Goal: Information Seeking & Learning: Learn about a topic

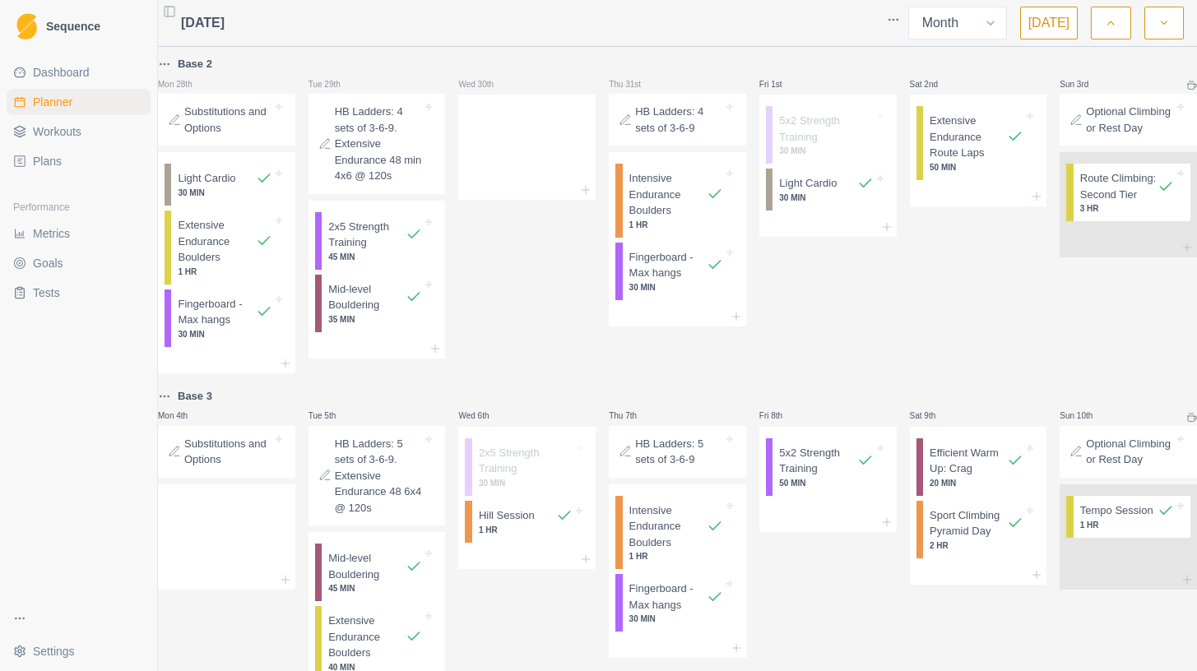
select select "month"
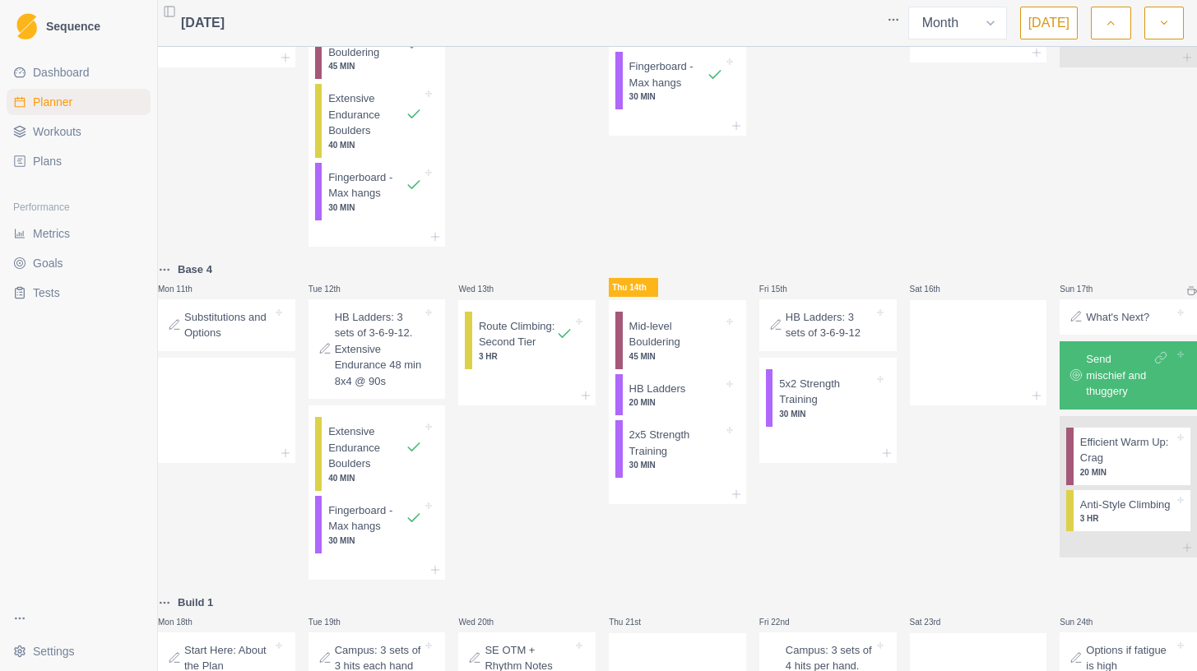
click at [67, 67] on span "Dashboard" at bounding box center [61, 72] width 57 height 16
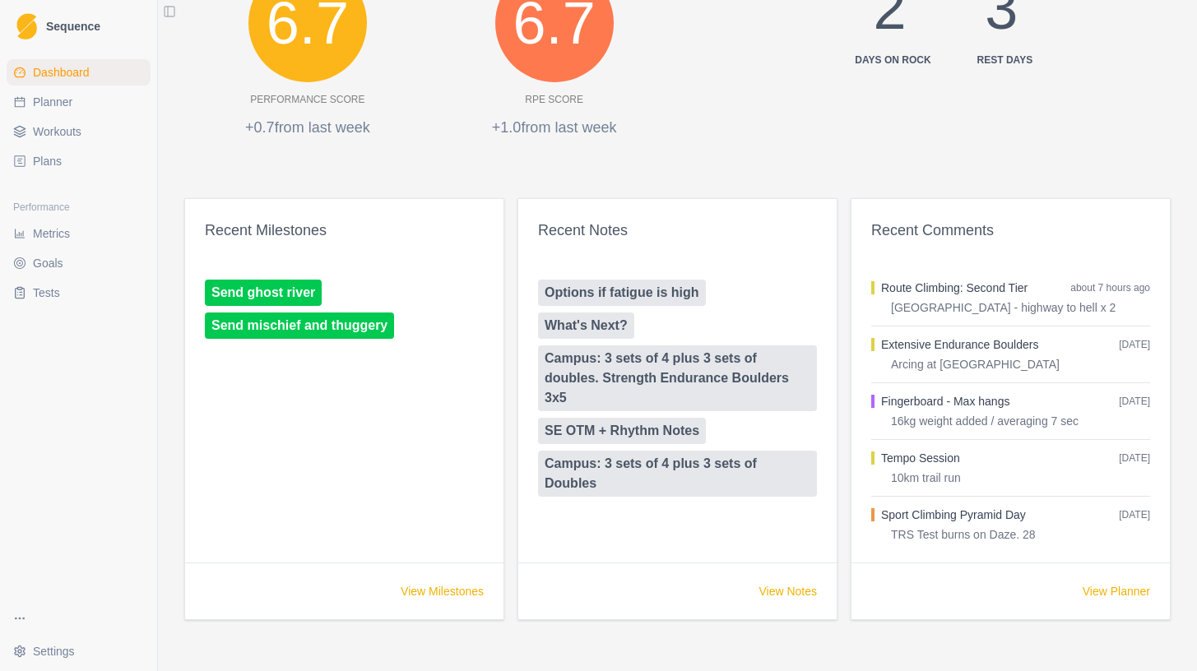
scroll to position [818, 0]
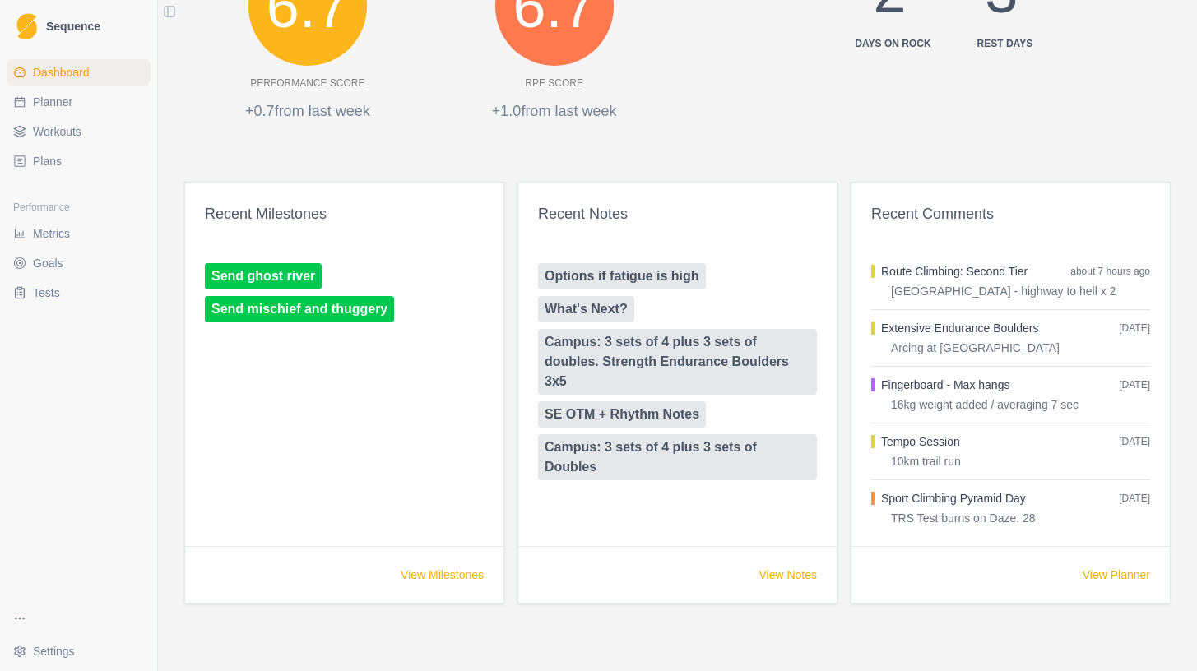
click at [635, 272] on link "Options if fatigue is high" at bounding box center [622, 276] width 168 height 26
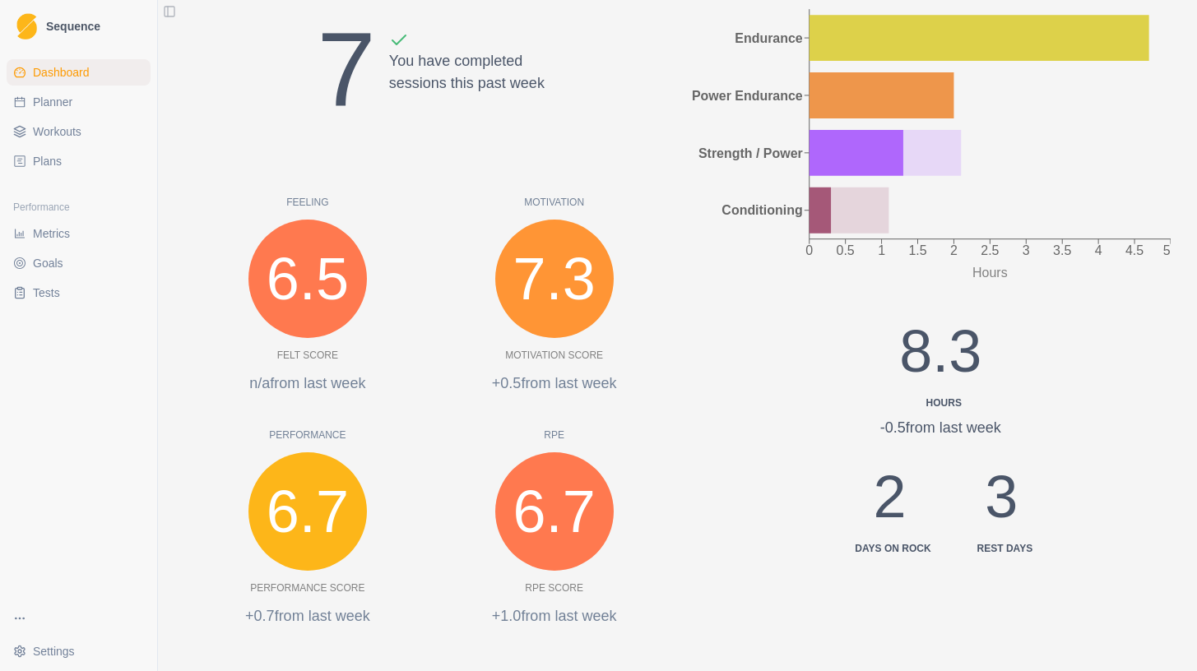
scroll to position [829, 0]
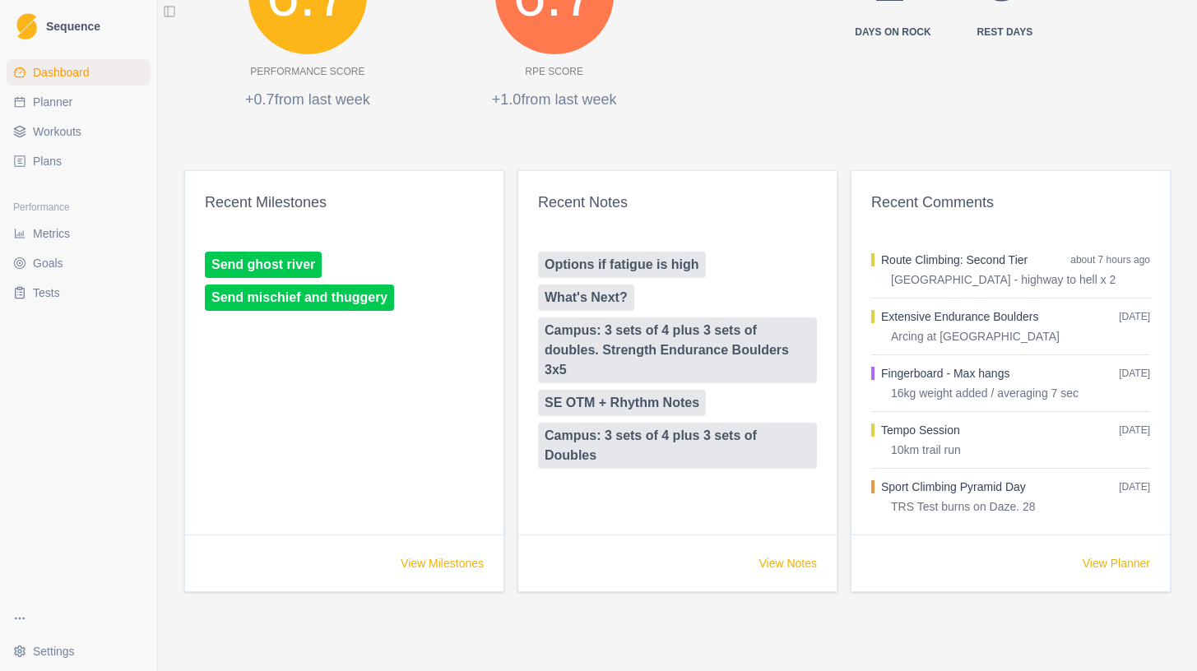
click at [587, 406] on link "SE OTM + Rhythm Notes" at bounding box center [622, 403] width 168 height 26
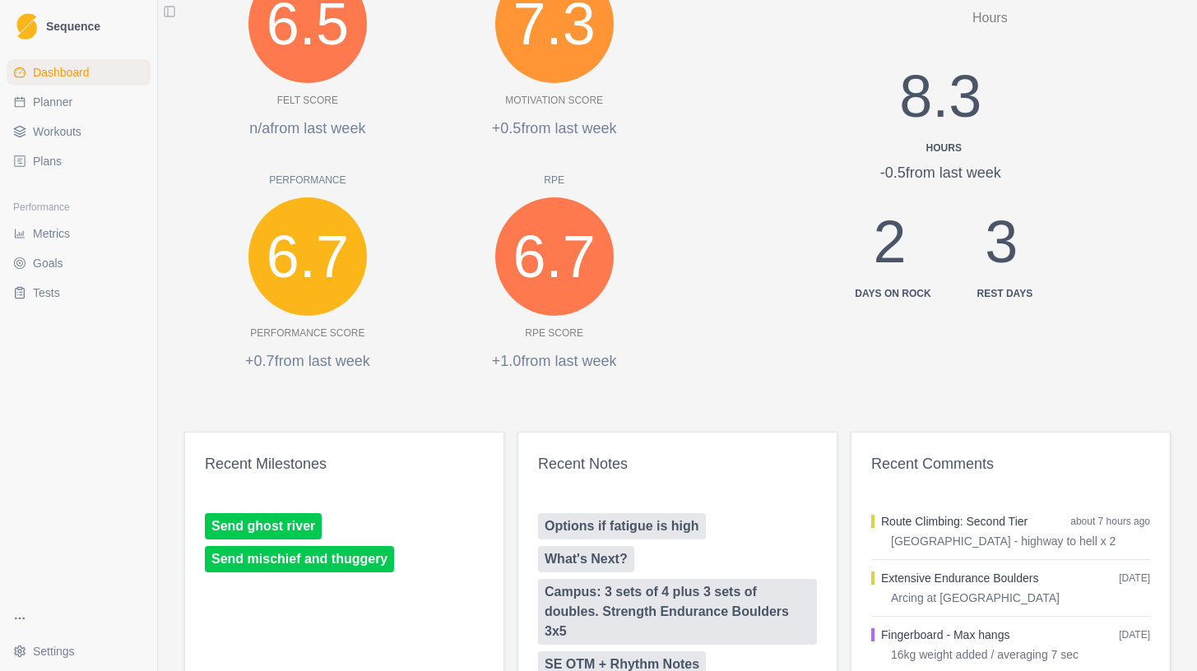
scroll to position [829, 0]
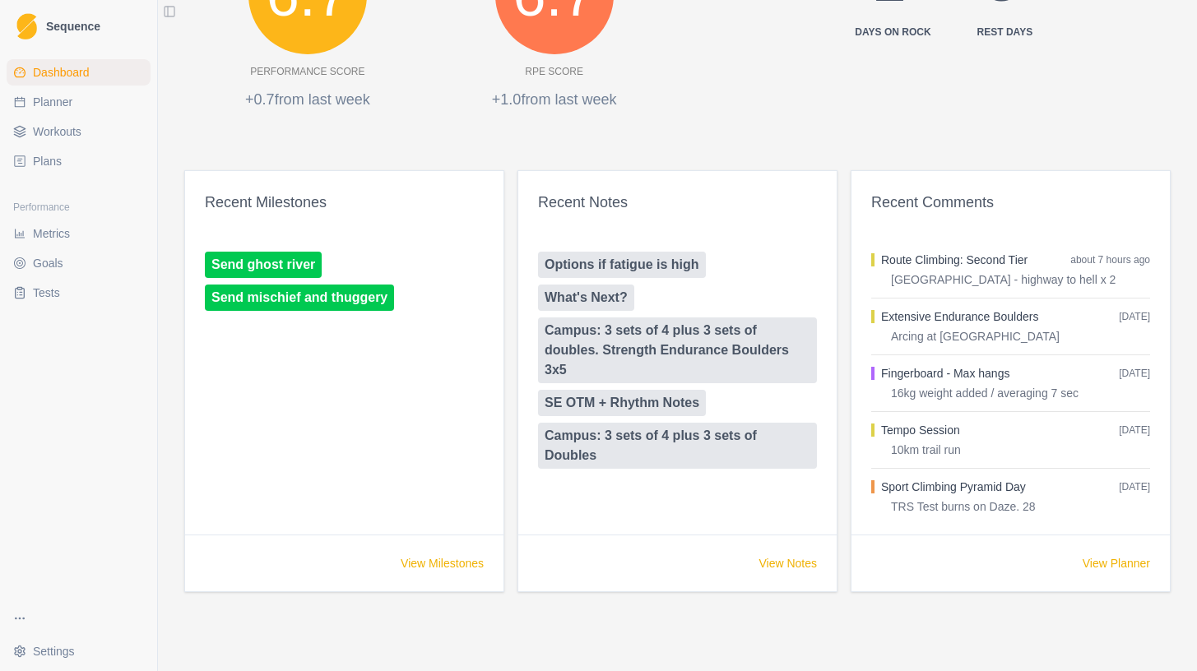
click at [785, 569] on link "View Notes" at bounding box center [788, 563] width 58 height 16
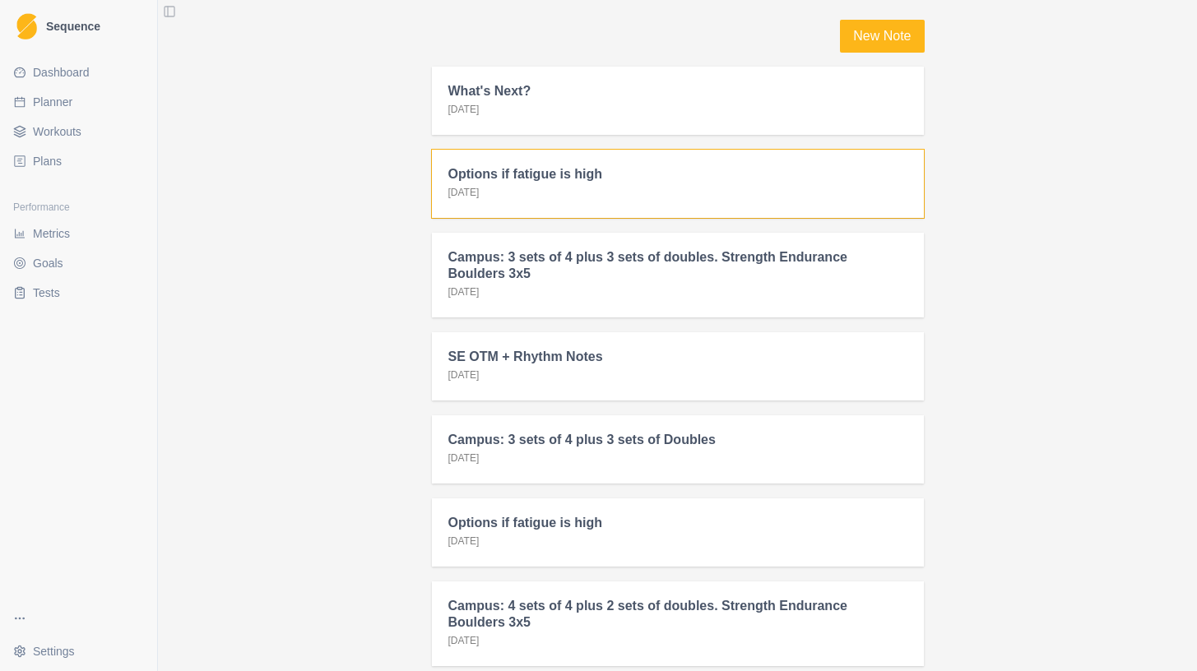
click at [577, 159] on div "Options if fatigue is high [DATE]" at bounding box center [678, 184] width 492 height 68
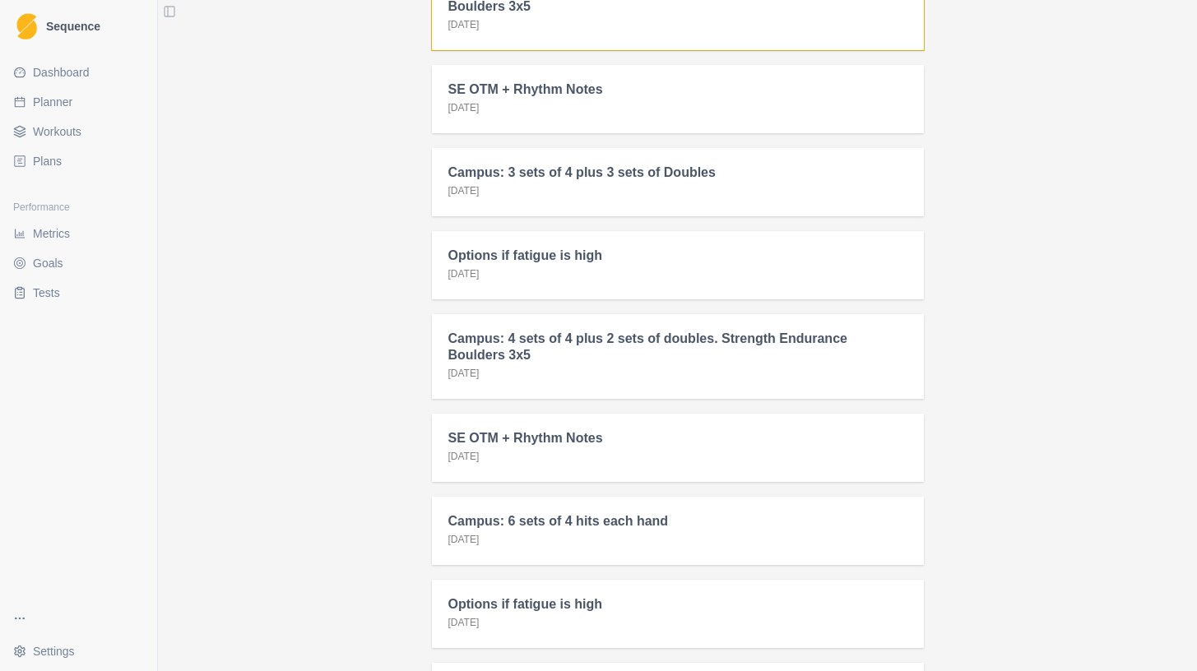
scroll to position [272, 0]
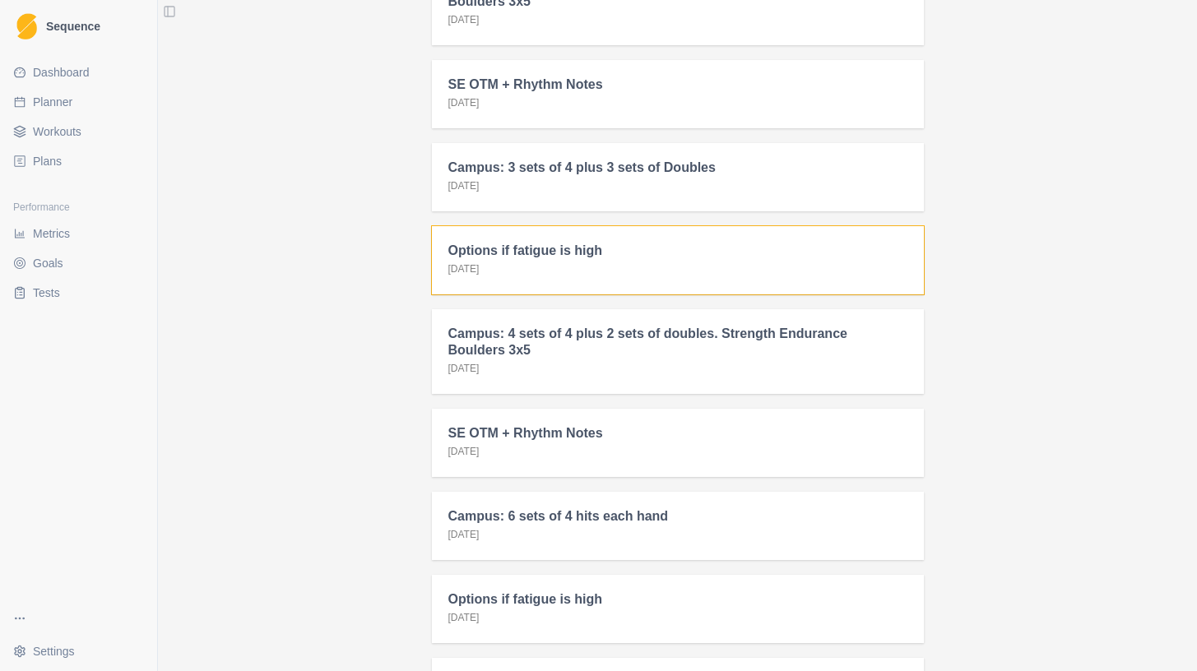
click at [610, 266] on div "Options if fatigue is high [DATE]" at bounding box center [678, 260] width 492 height 68
